Goal: Check status: Check status

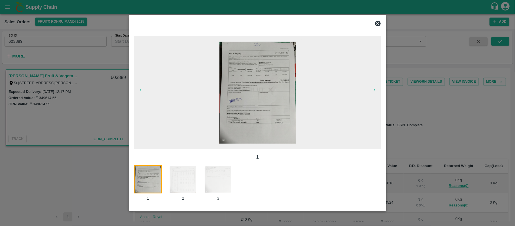
scroll to position [113, 0]
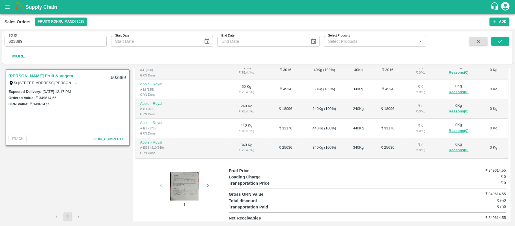
click at [33, 36] on input "603889" at bounding box center [56, 41] width 102 height 11
paste input "text"
type input "601677"
drag, startPoint x: 501, startPoint y: 40, endPoint x: 451, endPoint y: 60, distance: 54.3
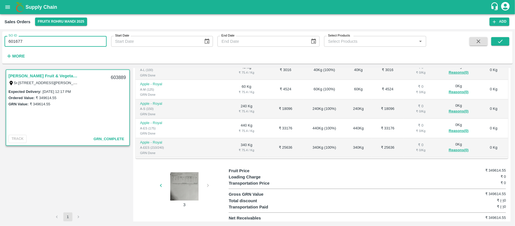
click at [501, 40] on icon "submit" at bounding box center [500, 41] width 6 height 6
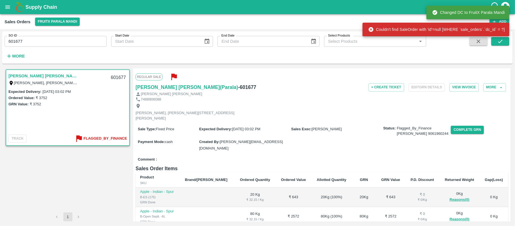
scroll to position [94, 0]
